Goal: Task Accomplishment & Management: Manage account settings

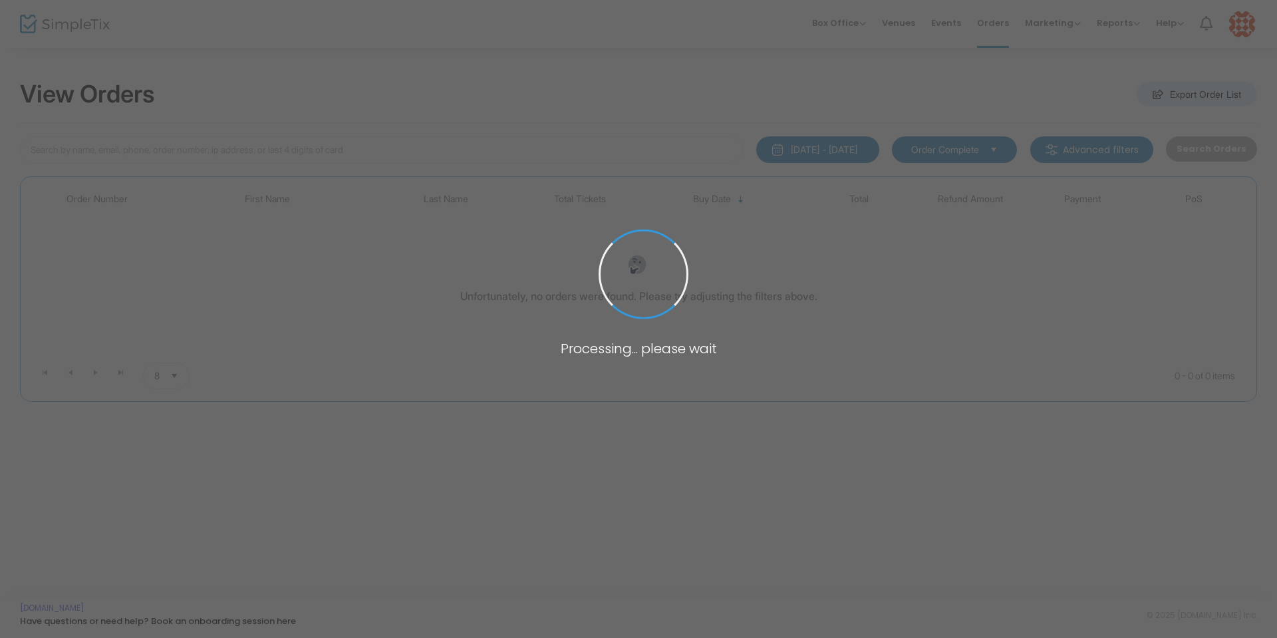
type input "USW"
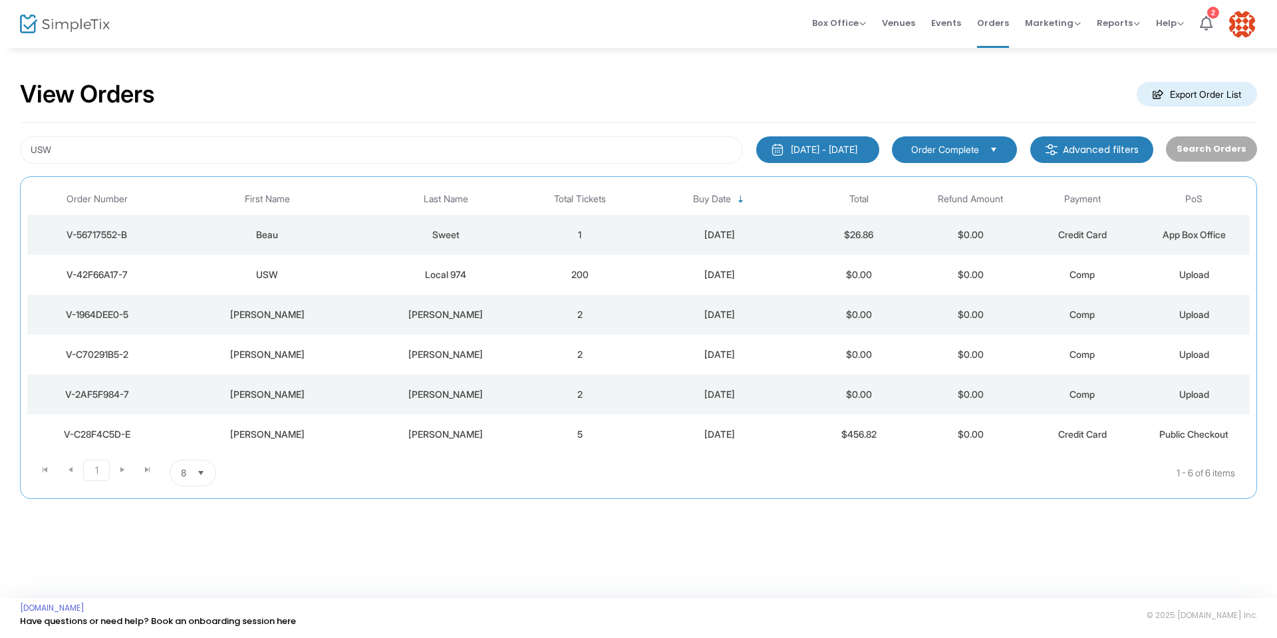
click at [112, 277] on div "V-42F66A17-7" at bounding box center [97, 274] width 133 height 13
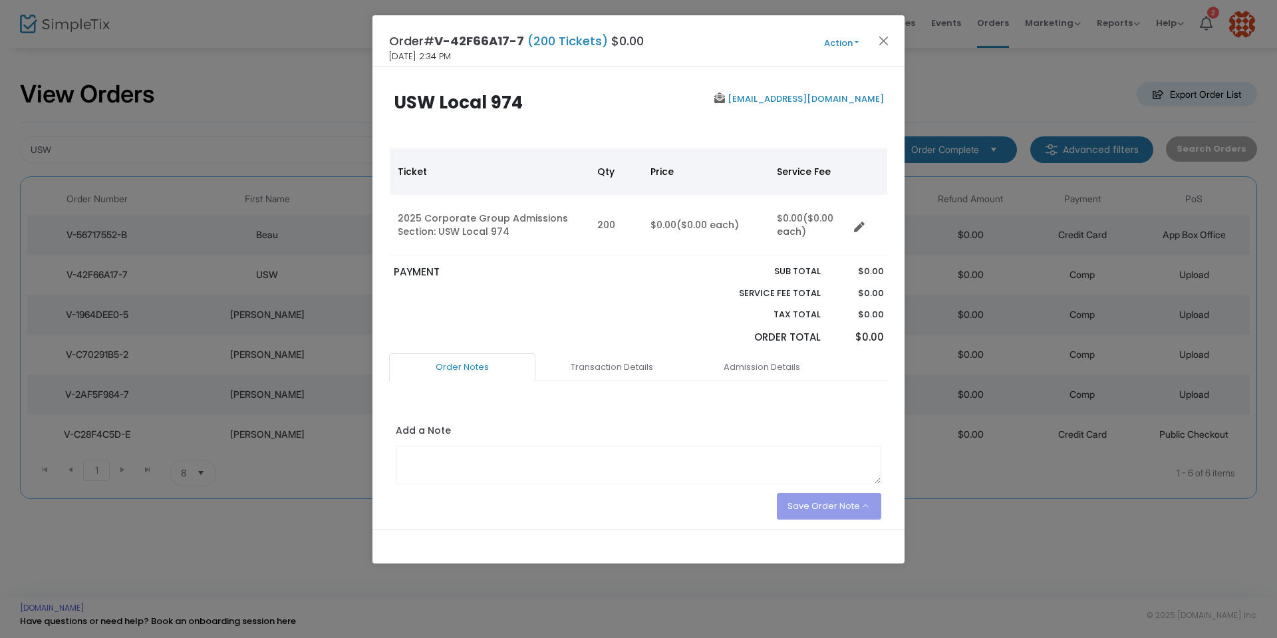
click at [855, 43] on button "Action" at bounding box center [841, 43] width 80 height 15
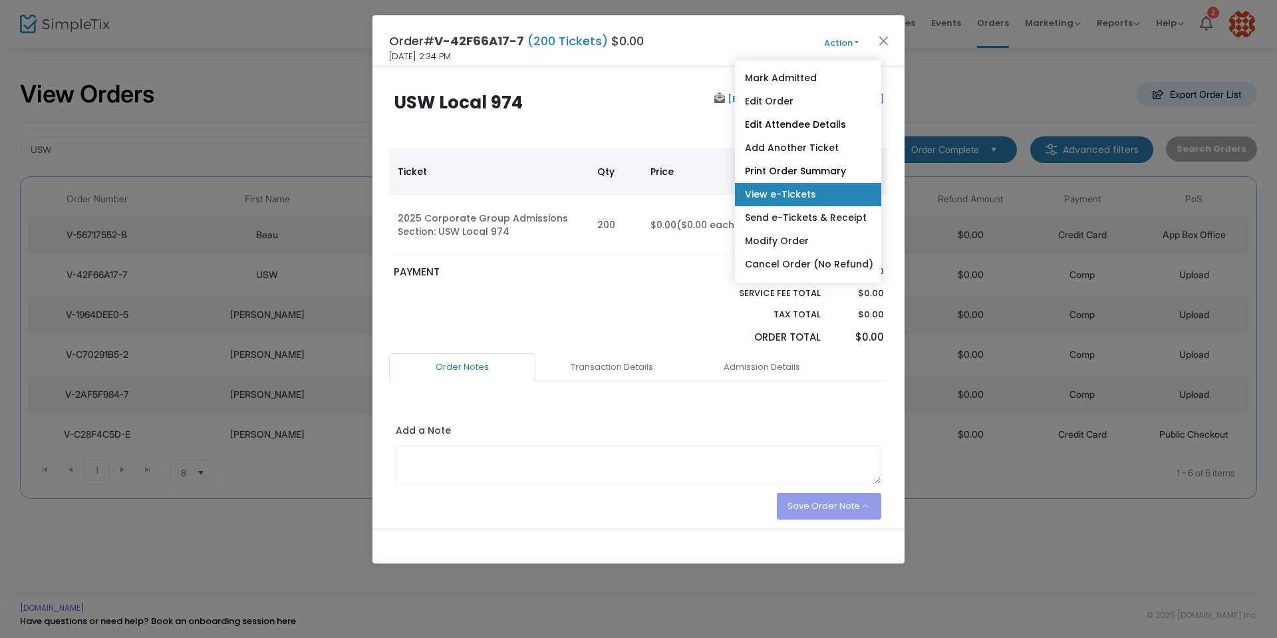
click at [804, 192] on link "View e-Tickets" at bounding box center [808, 194] width 146 height 23
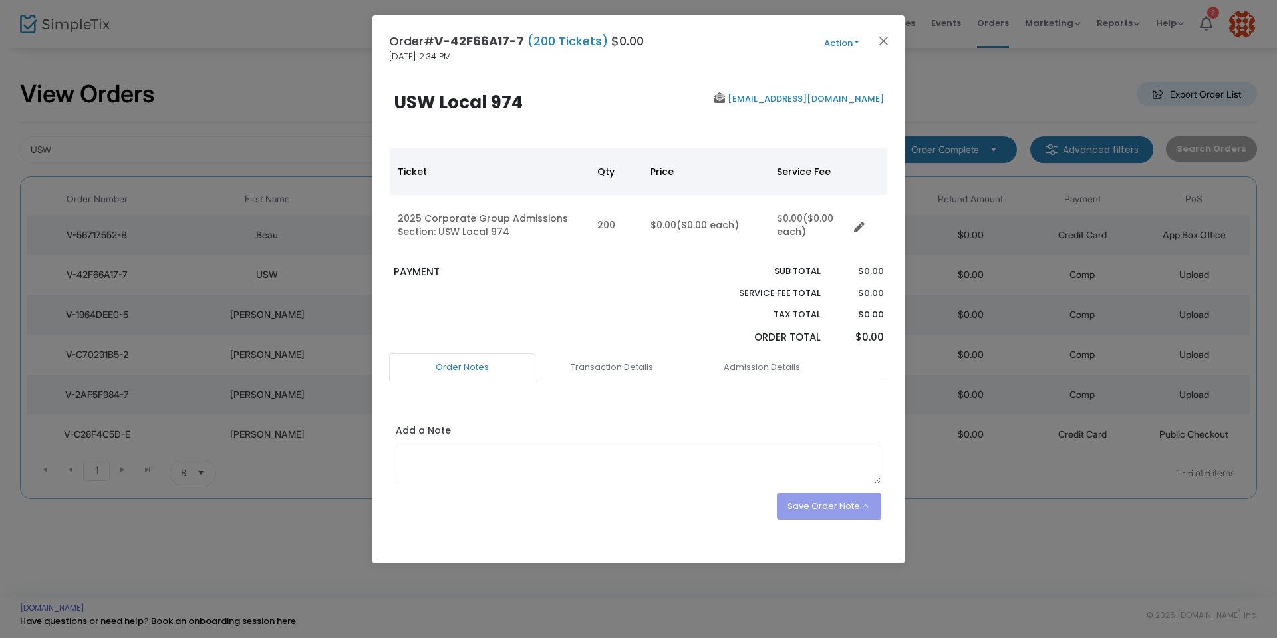
click at [853, 40] on button "Action" at bounding box center [841, 43] width 80 height 15
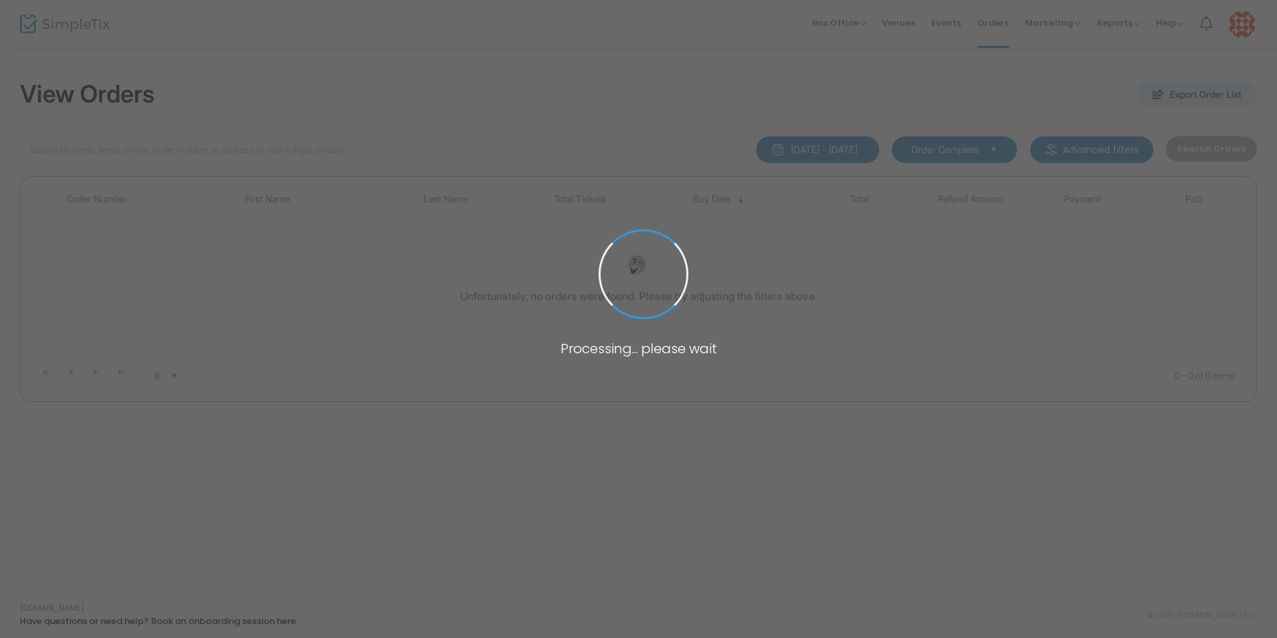
type input "USW"
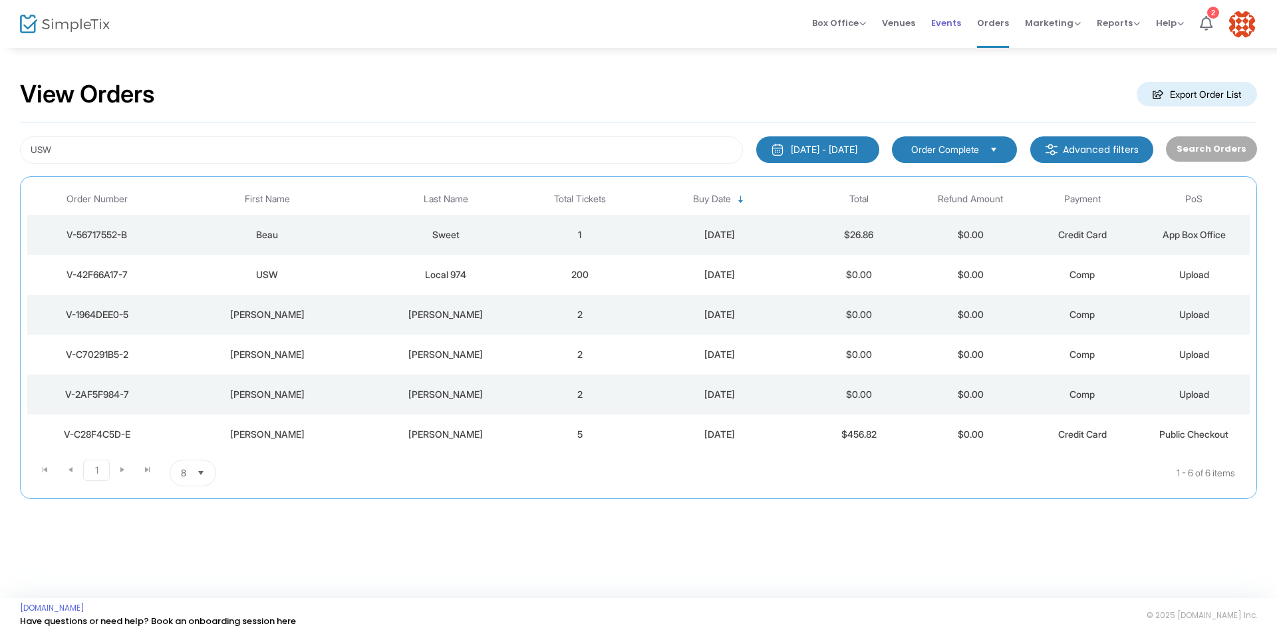
click at [951, 22] on span "Events" at bounding box center [946, 23] width 30 height 34
